Goal: Task Accomplishment & Management: Manage account settings

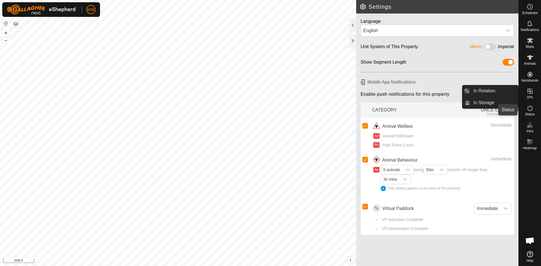
click at [528, 111] on icon at bounding box center [530, 108] width 7 height 7
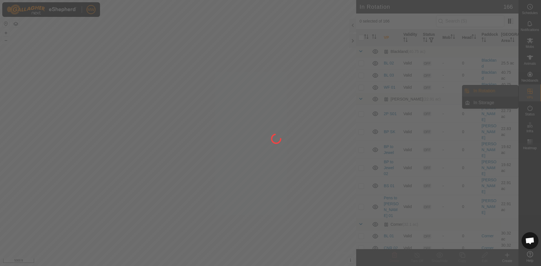
click at [532, 112] on div at bounding box center [270, 133] width 541 height 266
drag, startPoint x: 489, startPoint y: 92, endPoint x: 531, endPoint y: 112, distance: 46.4
click at [532, 112] on div at bounding box center [270, 133] width 541 height 266
click at [531, 112] on div at bounding box center [270, 133] width 541 height 266
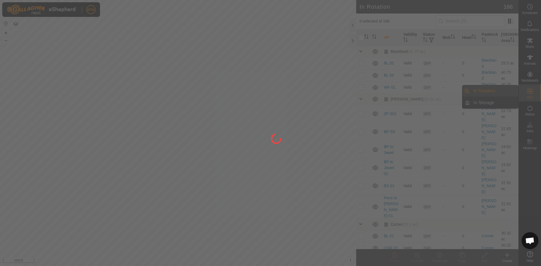
click at [531, 112] on div at bounding box center [270, 133] width 541 height 266
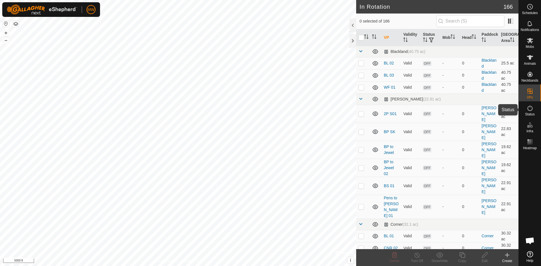
click at [530, 111] on icon at bounding box center [530, 108] width 7 height 7
click at [530, 113] on span "Status" at bounding box center [530, 114] width 10 height 3
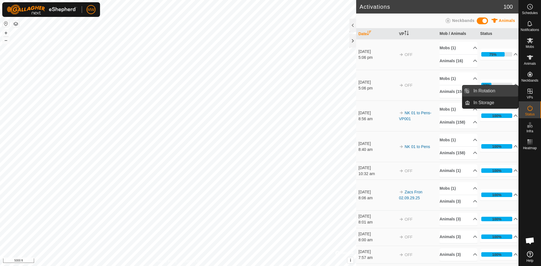
drag, startPoint x: 504, startPoint y: 88, endPoint x: 493, endPoint y: 88, distance: 10.7
click at [494, 88] on link "In Rotation" at bounding box center [494, 90] width 48 height 11
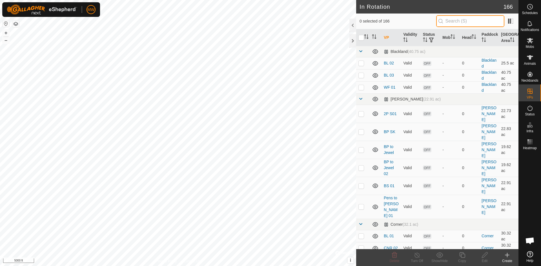
click at [455, 20] on input "text" at bounding box center [470, 21] width 68 height 12
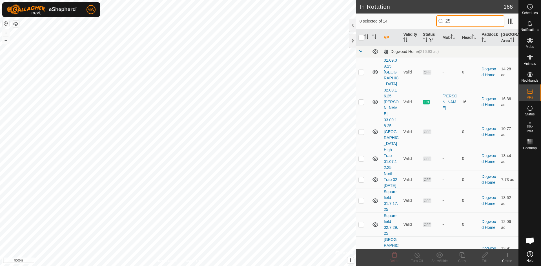
type input "2"
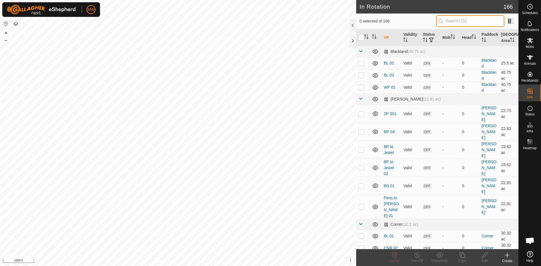
click at [457, 23] on input "text" at bounding box center [470, 21] width 68 height 12
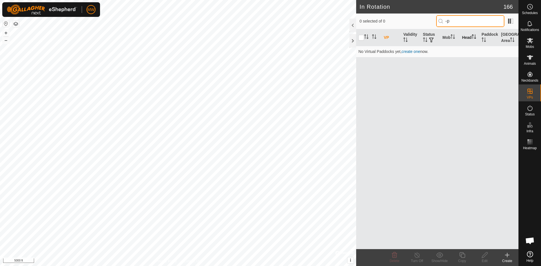
type input "-"
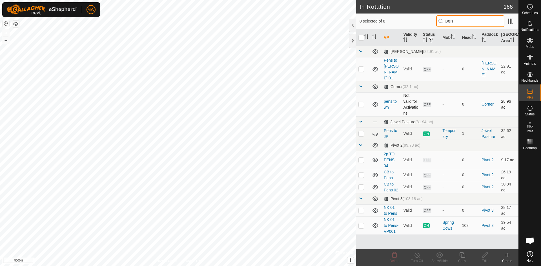
type input "pen"
click at [388, 99] on link "pens to wh" at bounding box center [390, 104] width 13 height 10
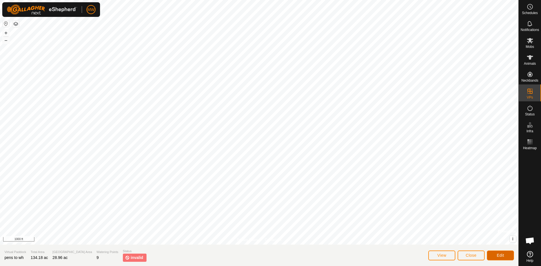
click at [503, 254] on span "Edit" at bounding box center [500, 255] width 7 height 5
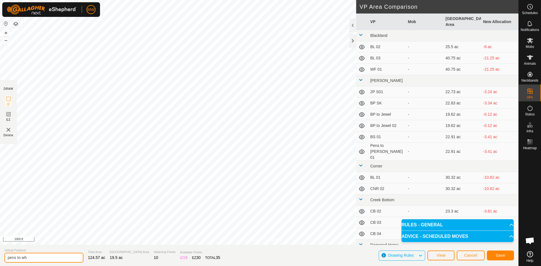
drag, startPoint x: 38, startPoint y: 256, endPoint x: 0, endPoint y: 268, distance: 40.0
click at [0, 266] on html "MW Schedules Notifications Mobs Animals Neckbands VPs Status Infra Heatmap Help…" at bounding box center [270, 133] width 541 height 266
type input "Pens to WH"
click at [499, 255] on span "Save" at bounding box center [501, 255] width 10 height 5
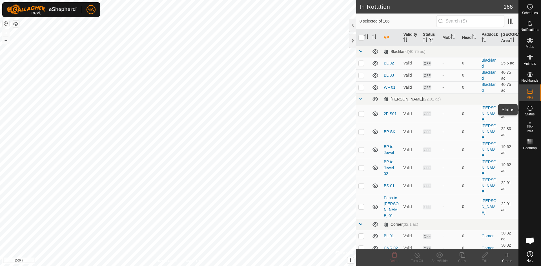
click at [529, 108] on icon at bounding box center [530, 108] width 7 height 7
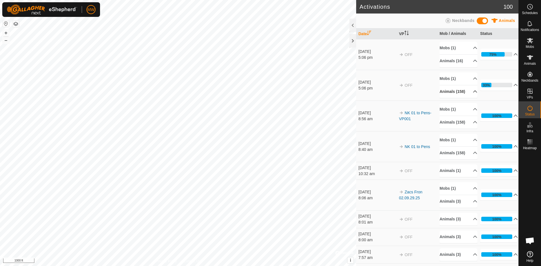
click at [462, 92] on p-accordion-header "Animals (158)" at bounding box center [459, 91] width 38 height 13
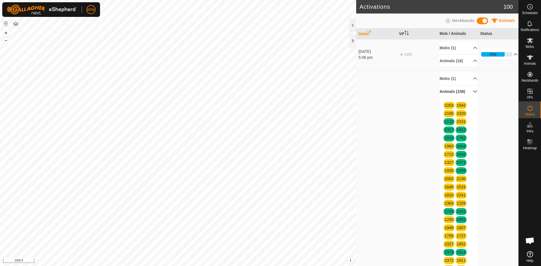
click at [529, 43] on icon at bounding box center [530, 40] width 7 height 7
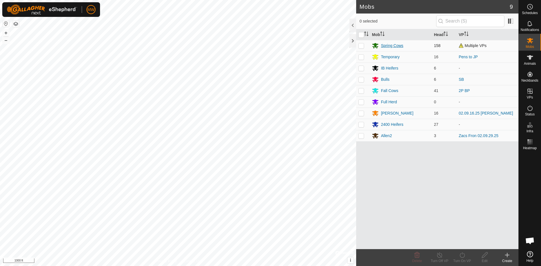
click at [384, 45] on div "Spring Cows" at bounding box center [392, 46] width 22 height 6
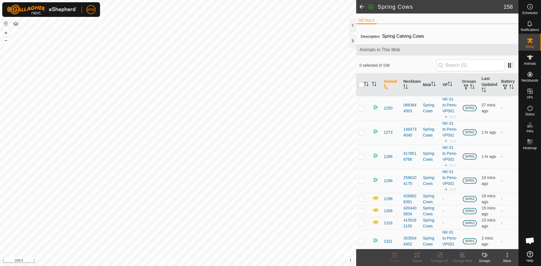
click at [360, 85] on input "checkbox" at bounding box center [361, 85] width 6 height 6
checkbox input "true"
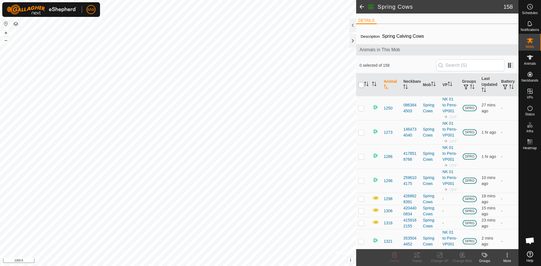
checkbox input "true"
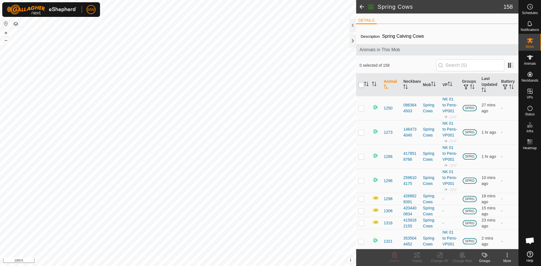
checkbox input "true"
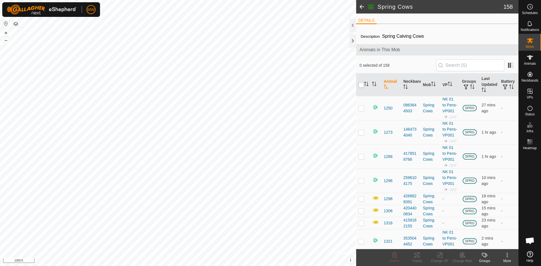
checkbox input "true"
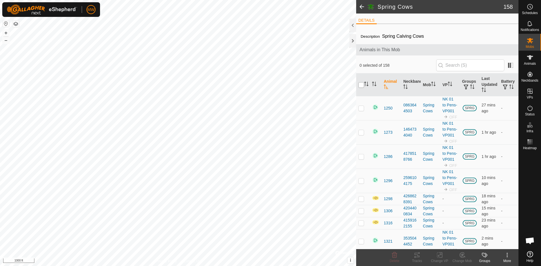
checkbox input "true"
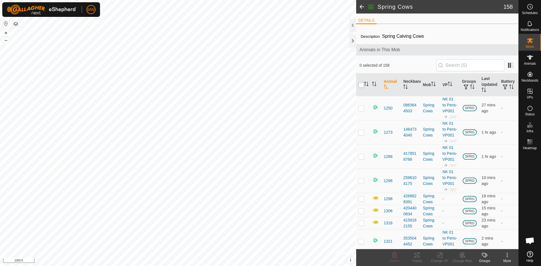
checkbox input "true"
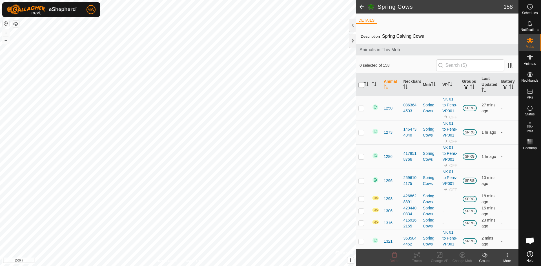
checkbox input "true"
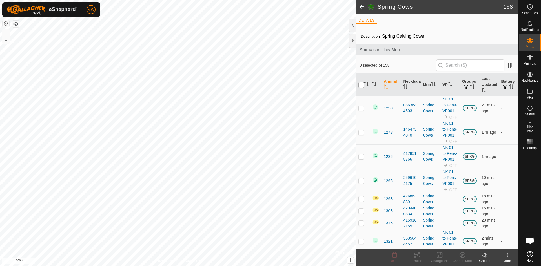
checkbox input "true"
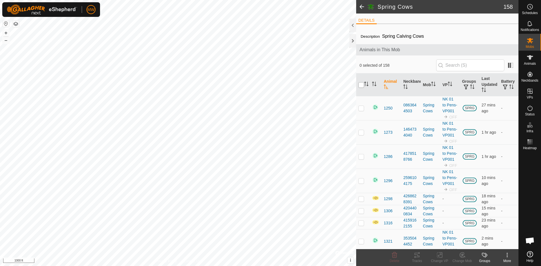
checkbox input "true"
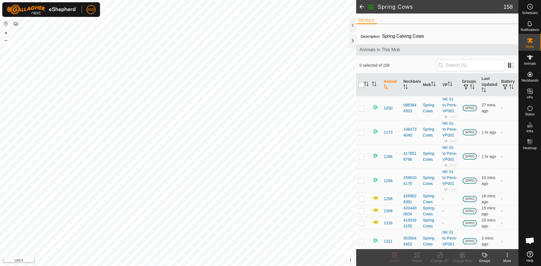
checkbox input "true"
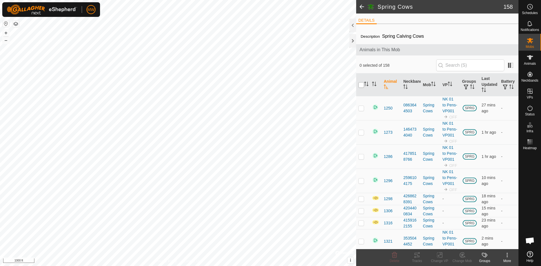
checkbox input "true"
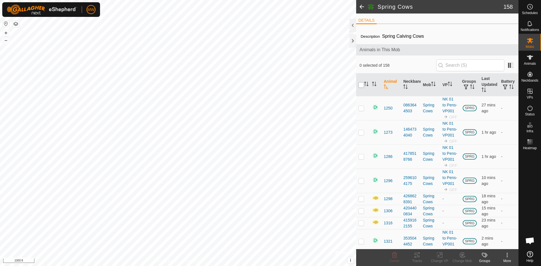
checkbox input "true"
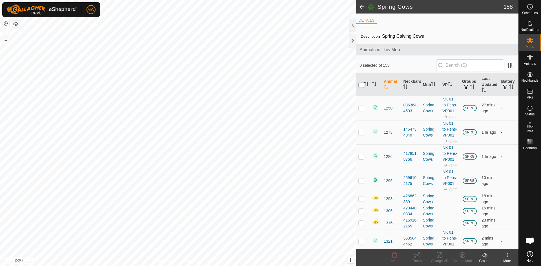
checkbox input "true"
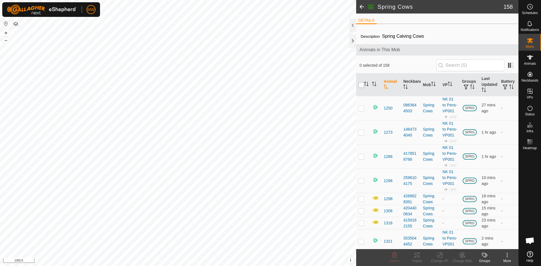
checkbox input "true"
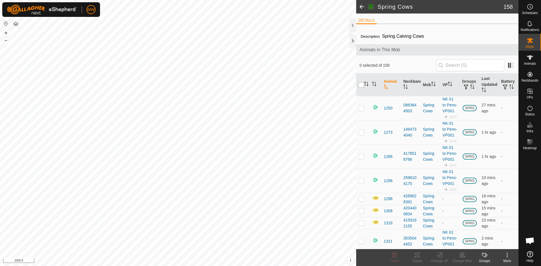
checkbox input "true"
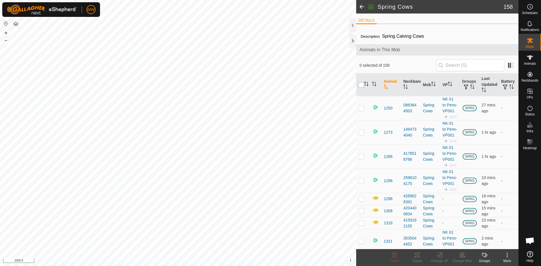
checkbox input "true"
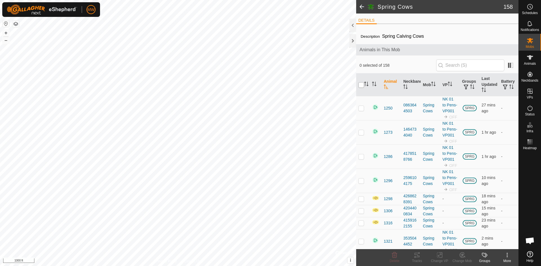
checkbox input "true"
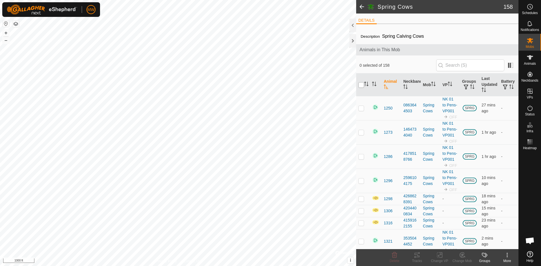
checkbox input "true"
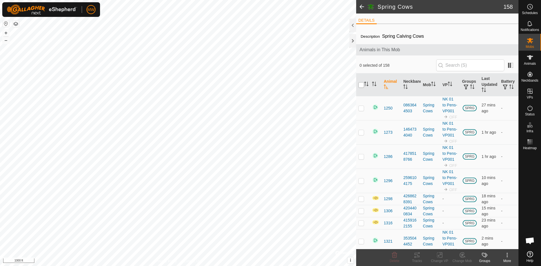
checkbox input "true"
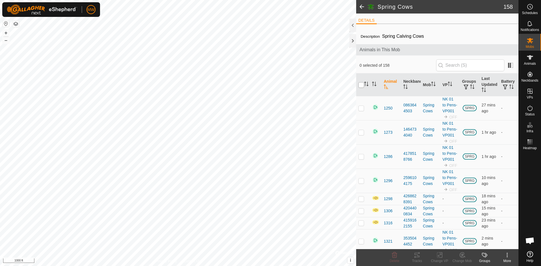
checkbox input "true"
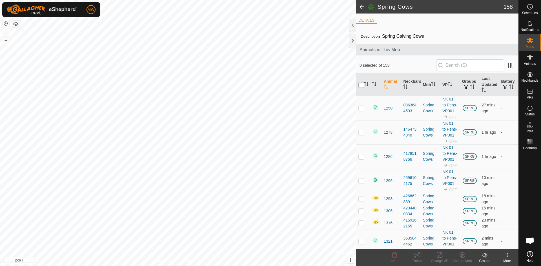
checkbox input "true"
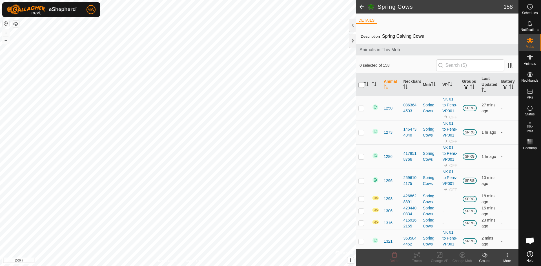
checkbox input "true"
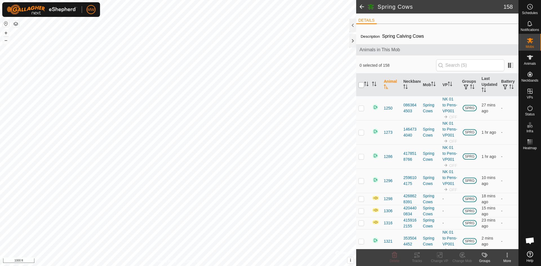
checkbox input "true"
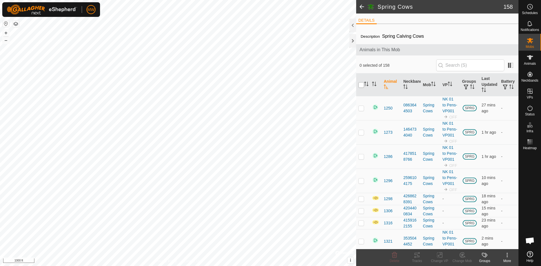
checkbox input "true"
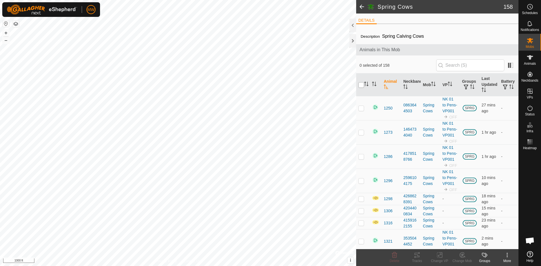
checkbox input "true"
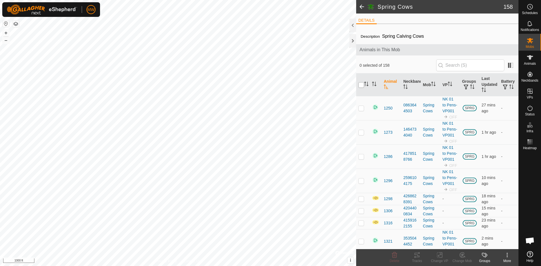
checkbox input "true"
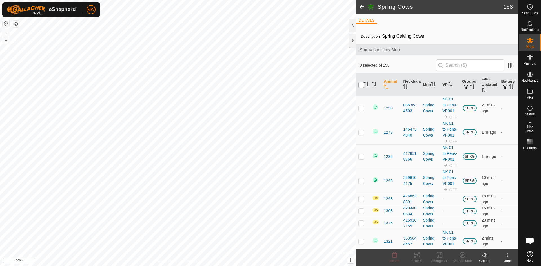
checkbox input "true"
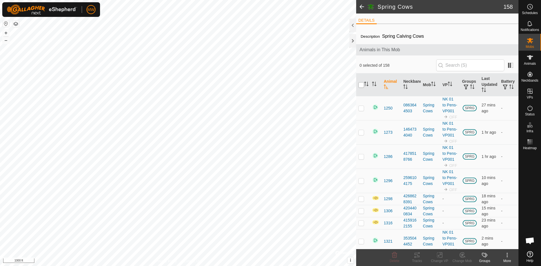
checkbox input "true"
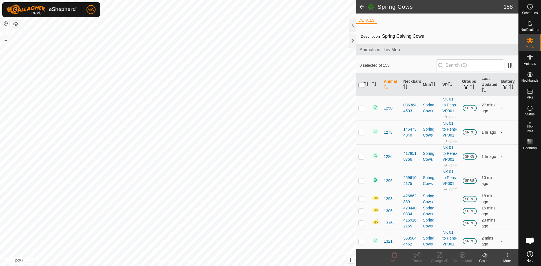
checkbox input "true"
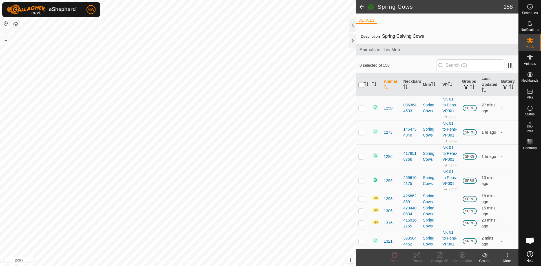
checkbox input "true"
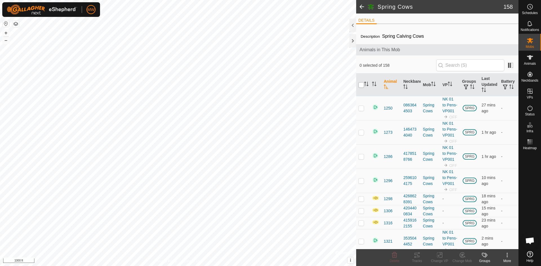
checkbox input "true"
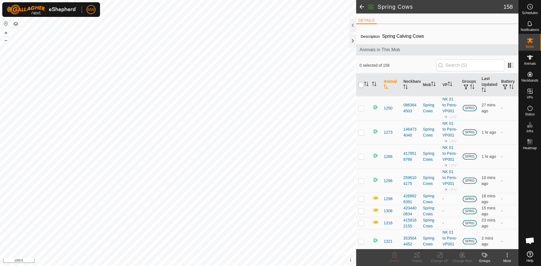
checkbox input "true"
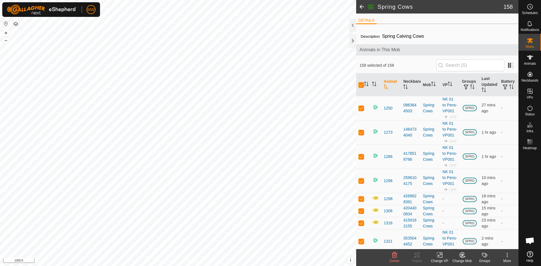
click at [440, 257] on icon at bounding box center [439, 255] width 7 height 7
click at [450, 232] on link "Choose VP..." at bounding box center [457, 230] width 56 height 11
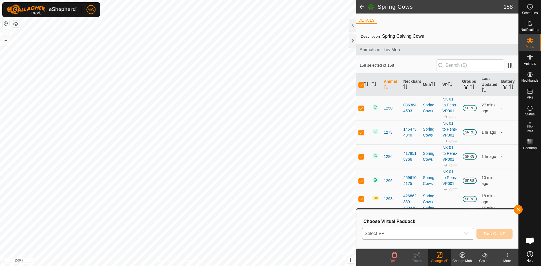
click at [376, 231] on span "Select VP" at bounding box center [411, 233] width 98 height 11
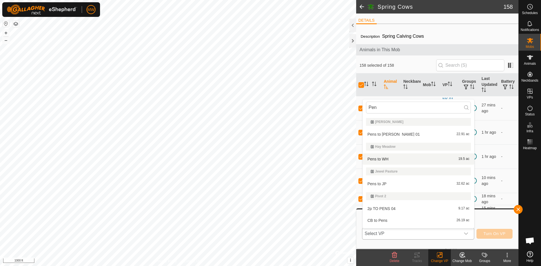
type input "Pen"
click at [382, 160] on li "Pens to WH 19.5 ac" at bounding box center [419, 159] width 112 height 11
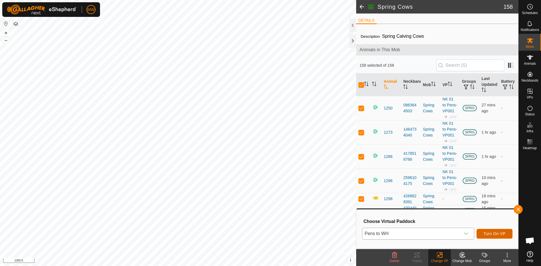
click at [492, 236] on span "Turn On VP" at bounding box center [495, 234] width 22 height 5
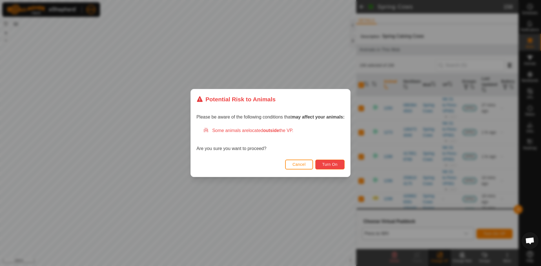
click at [329, 167] on span "Turn On" at bounding box center [329, 164] width 15 height 5
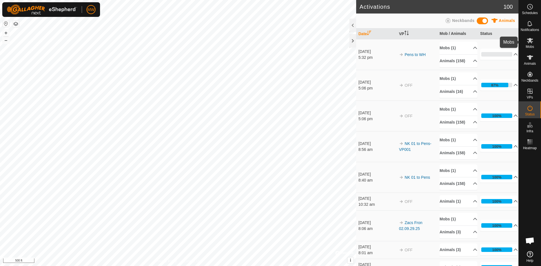
click at [531, 39] on icon at bounding box center [530, 40] width 6 height 5
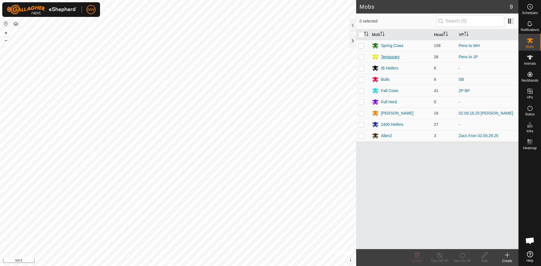
click at [388, 58] on div "Temporary" at bounding box center [390, 57] width 19 height 6
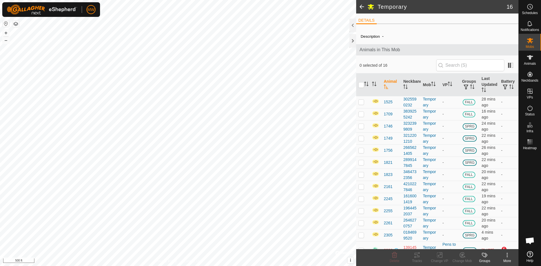
click at [485, 24] on ul "DETAILS" at bounding box center [437, 20] width 162 height 7
click at [363, 7] on span at bounding box center [361, 7] width 11 height 14
